Goal: Find specific page/section: Find specific page/section

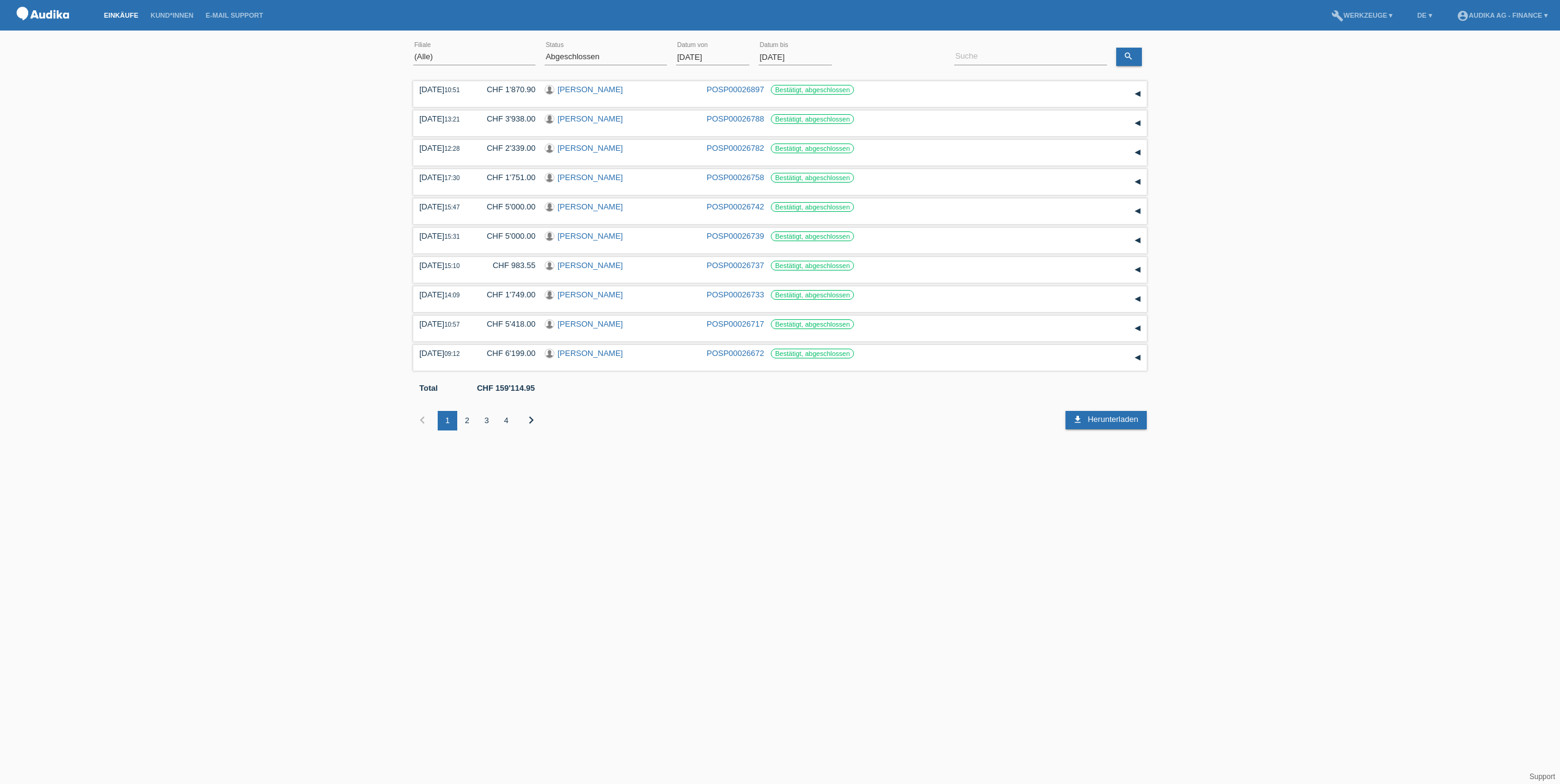
click at [179, 19] on li "Kund*innen" at bounding box center [172, 15] width 55 height 32
click at [177, 14] on link "Kund*innen" at bounding box center [172, 15] width 55 height 8
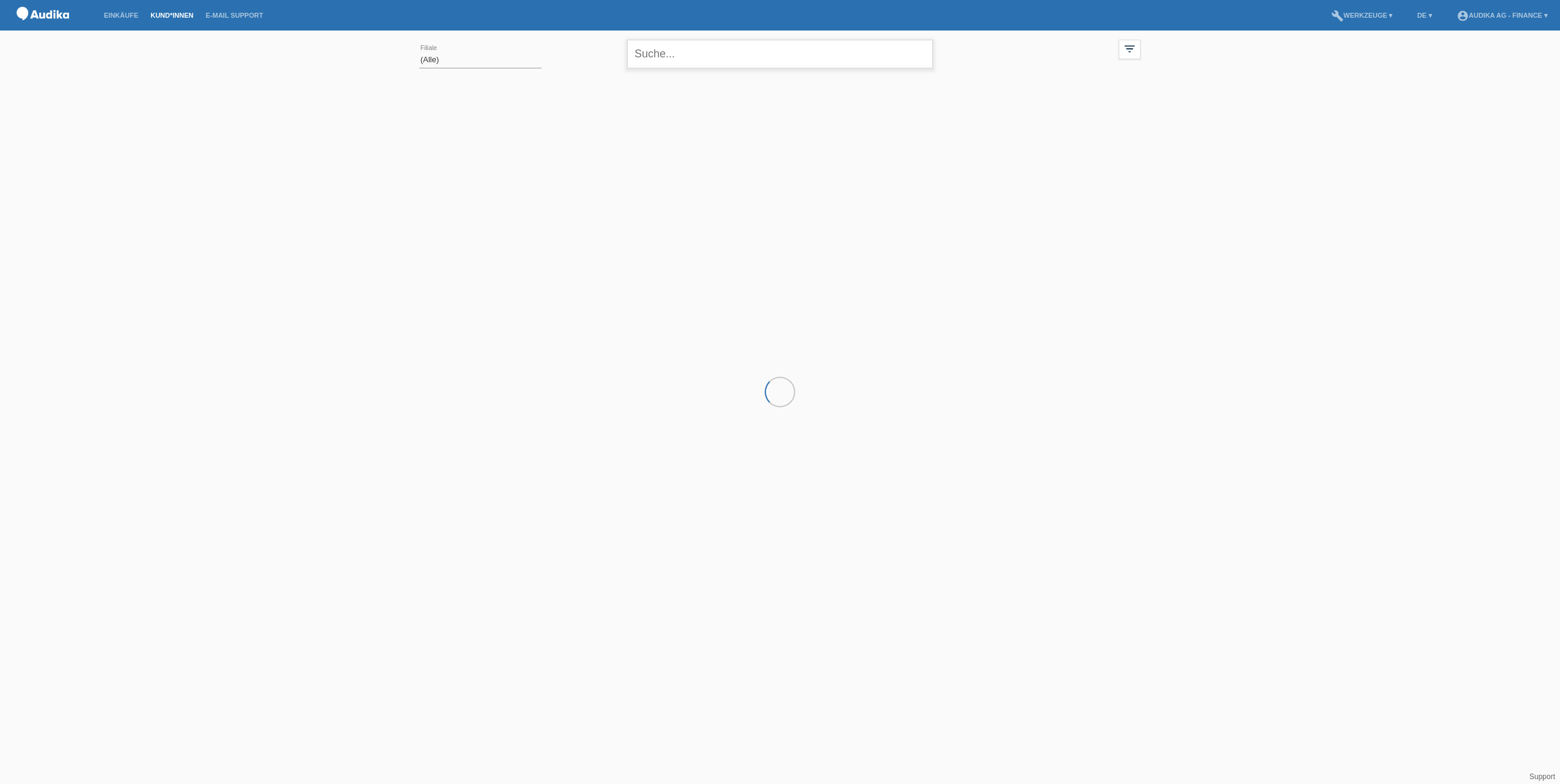
click at [654, 59] on input "text" at bounding box center [780, 54] width 305 height 29
type input "[PERSON_NAME]"
click at [498, 120] on div at bounding box center [486, 110] width 43 height 43
click at [456, 171] on span "Anzeigen" at bounding box center [453, 171] width 33 height 10
